Goal: Use online tool/utility: Utilize a website feature to perform a specific function

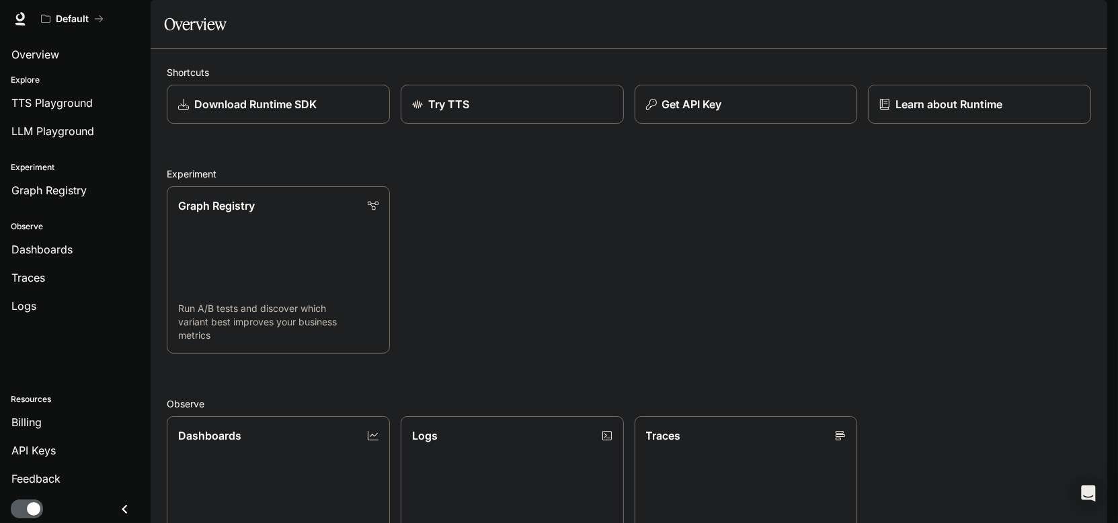
scroll to position [349, 0]
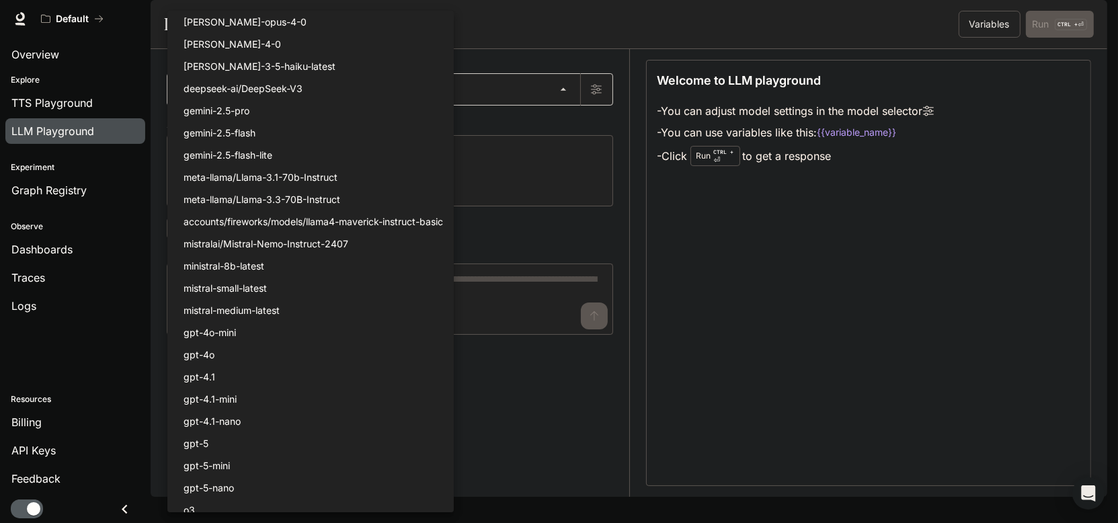
click at [570, 126] on body "Skip to main content Default Runtime Runtime Documentation Documentation Portal…" at bounding box center [559, 261] width 1118 height 523
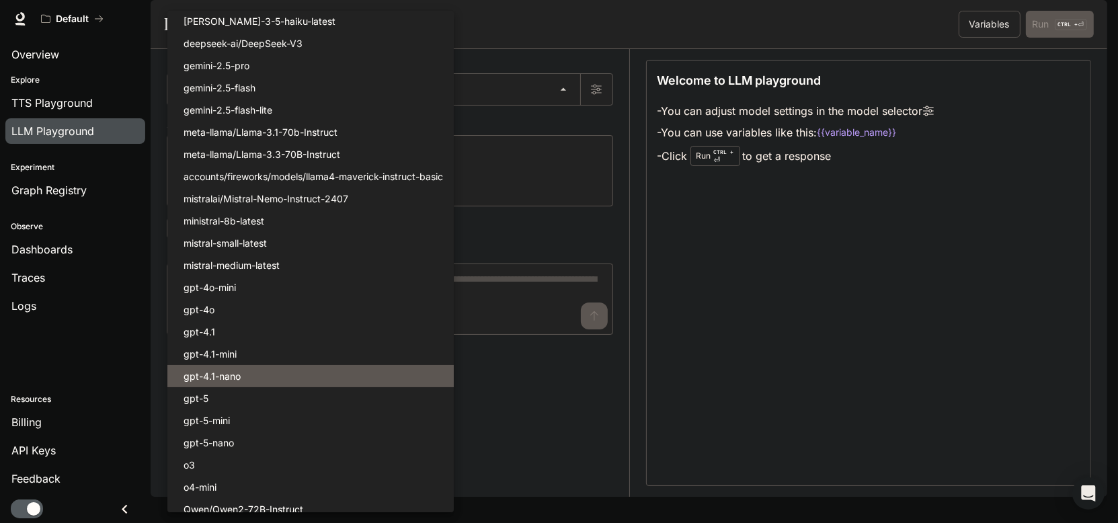
scroll to position [52, 0]
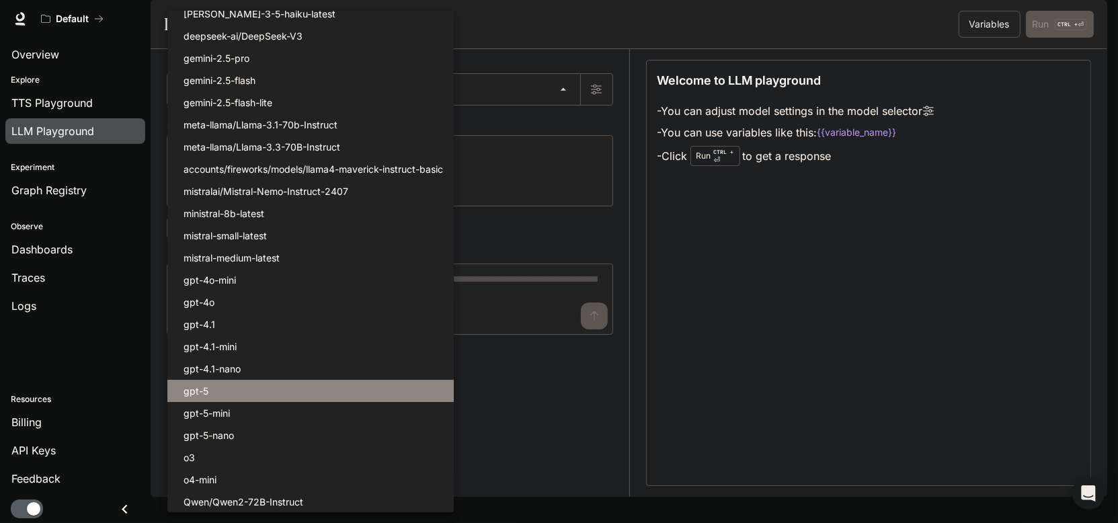
click at [391, 388] on li "gpt-5" at bounding box center [310, 391] width 286 height 22
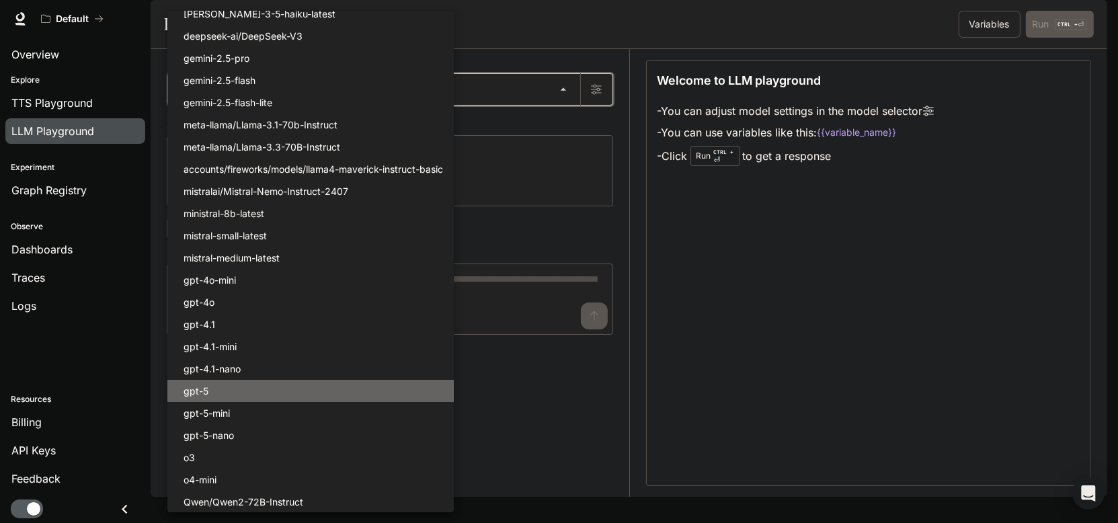
type input "*****"
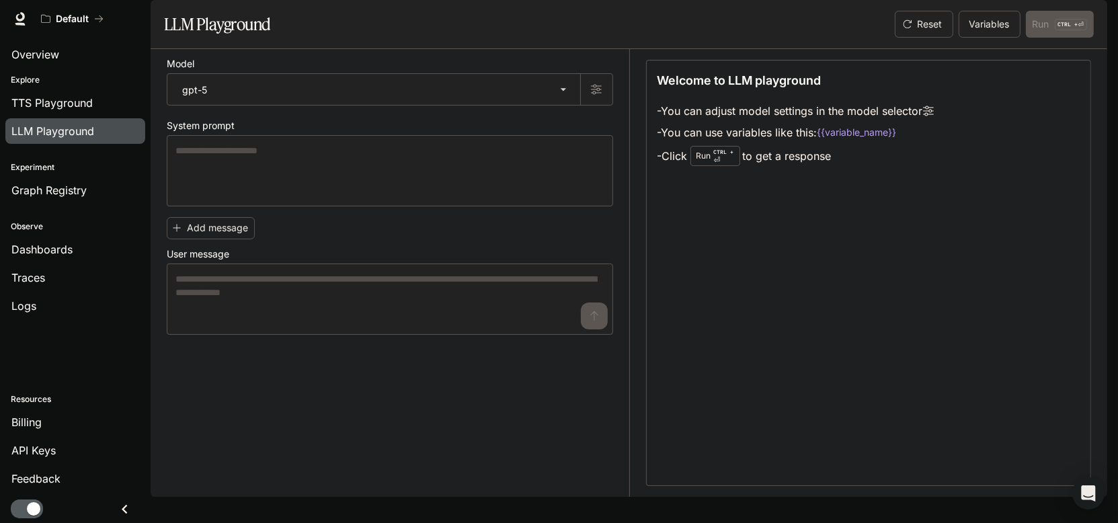
click at [547, 397] on div "Model gpt-5 ***** ​ System prompt * ​ Add message User message * ​" at bounding box center [398, 273] width 463 height 448
click at [608, 106] on button "button" at bounding box center [596, 89] width 32 height 32
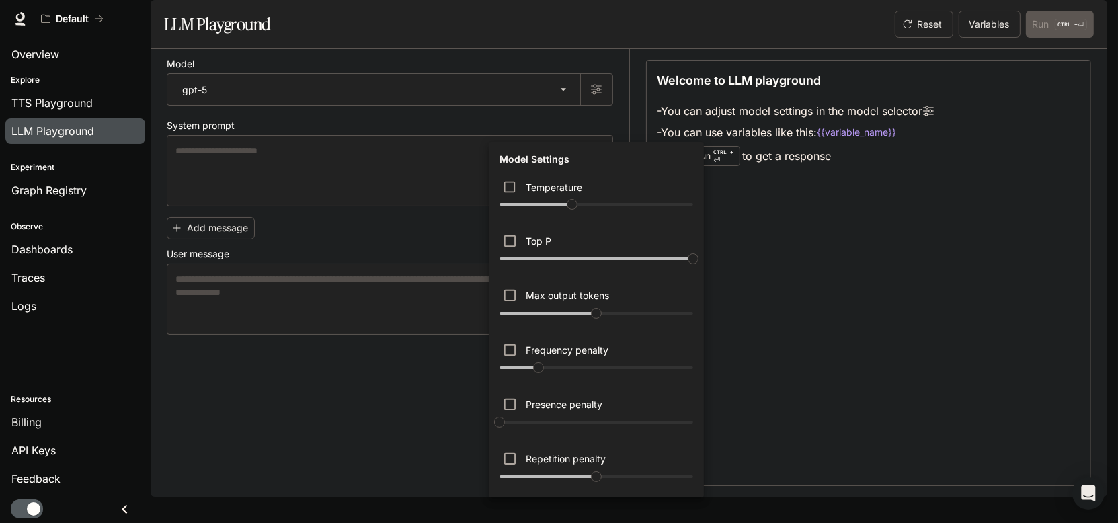
click at [280, 479] on div at bounding box center [559, 261] width 1118 height 523
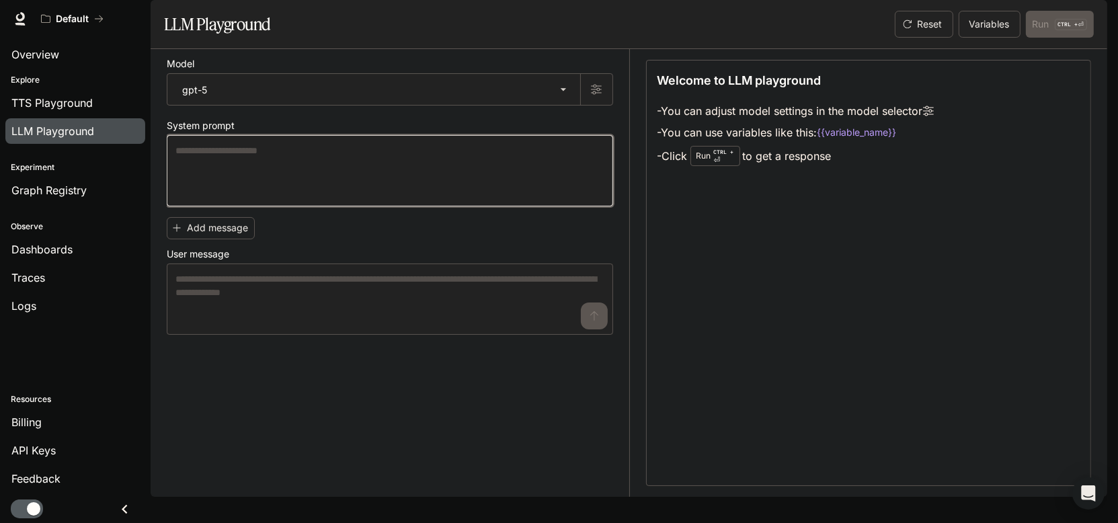
click at [238, 198] on textarea at bounding box center [389, 171] width 429 height 54
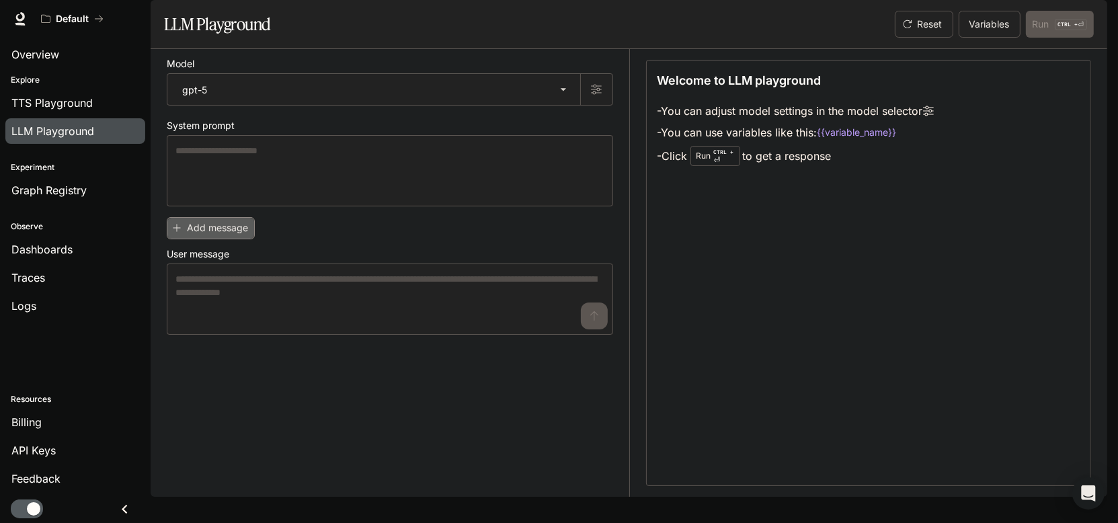
click at [221, 239] on button "Add message" at bounding box center [211, 228] width 88 height 22
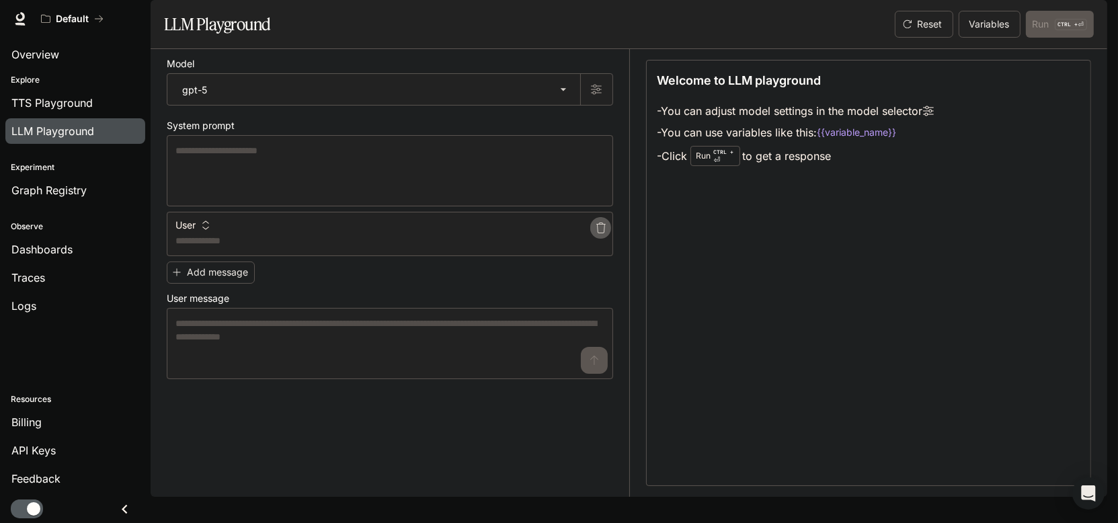
click at [599, 233] on icon "button" at bounding box center [601, 228] width 11 height 11
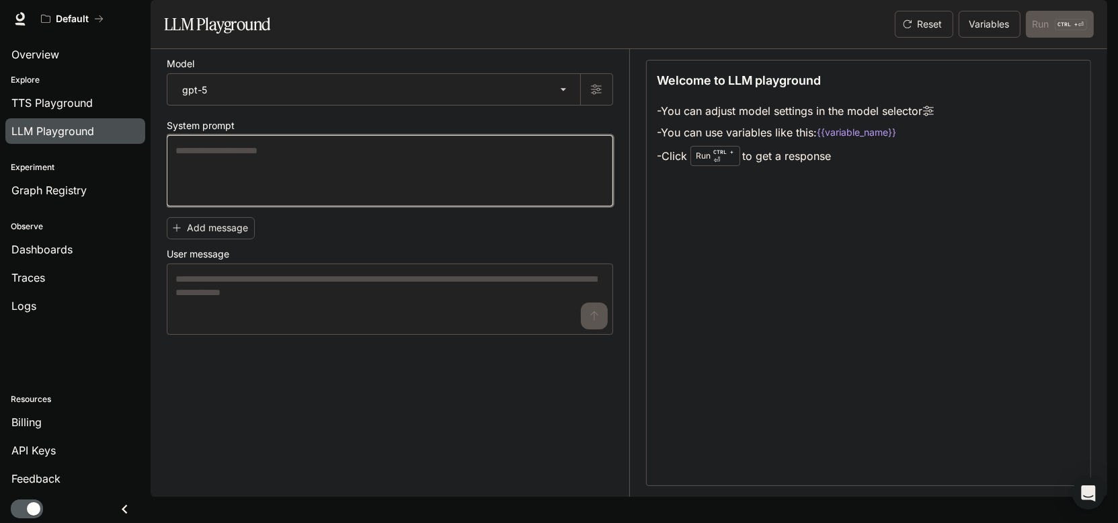
click at [418, 198] on textarea at bounding box center [389, 171] width 429 height 54
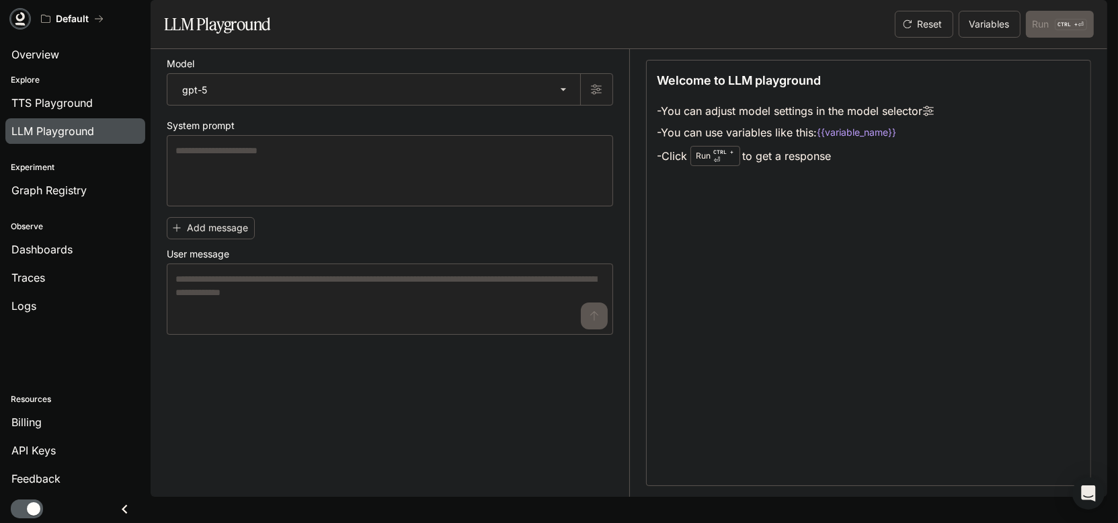
click at [22, 17] on icon at bounding box center [20, 16] width 9 height 9
